Goal: Obtain resource: Obtain resource

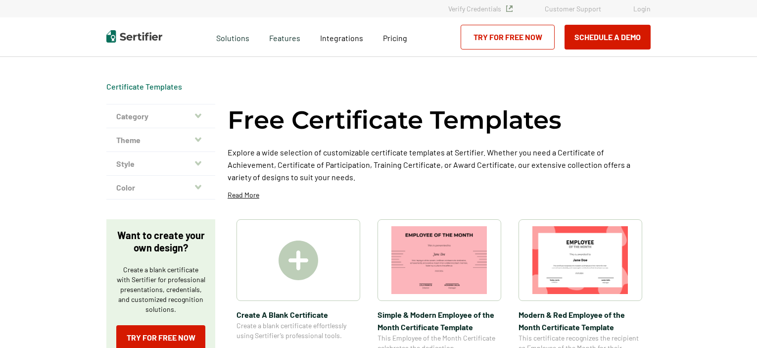
scroll to position [148, 0]
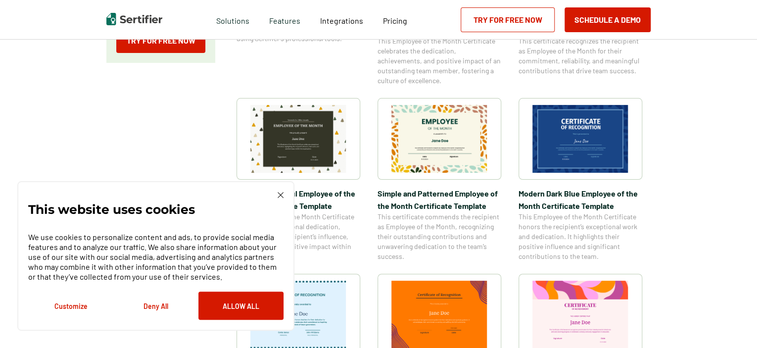
click at [299, 157] on img at bounding box center [298, 139] width 96 height 68
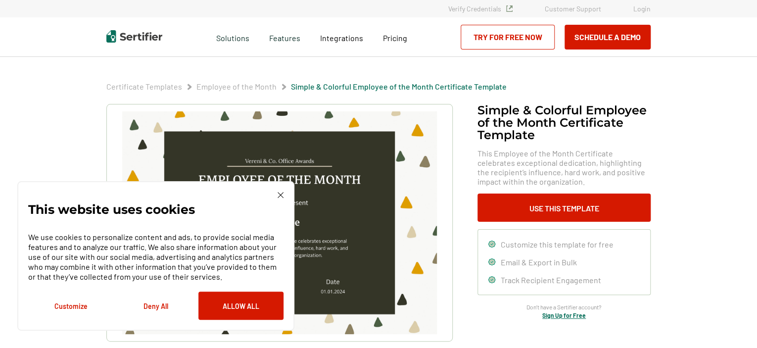
click at [276, 193] on div "This website uses cookies We use cookies to personalize content and ads, to pro…" at bounding box center [155, 256] width 255 height 128
click at [279, 197] on img at bounding box center [281, 195] width 6 height 6
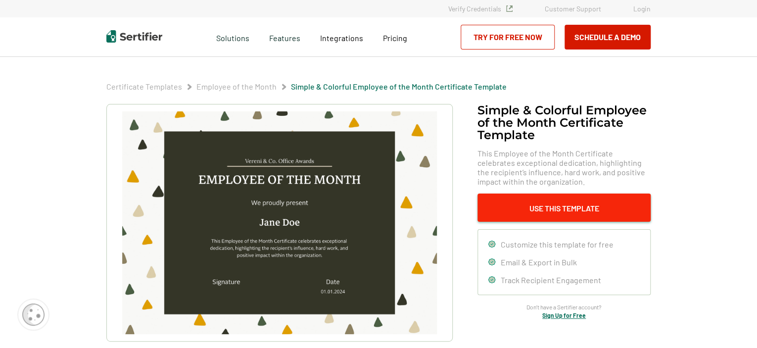
click at [618, 216] on button "Use This Template" at bounding box center [563, 207] width 173 height 28
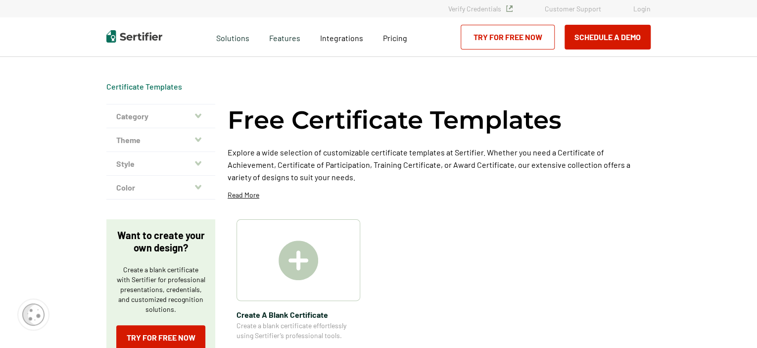
scroll to position [297, 0]
